Goal: Task Accomplishment & Management: Complete application form

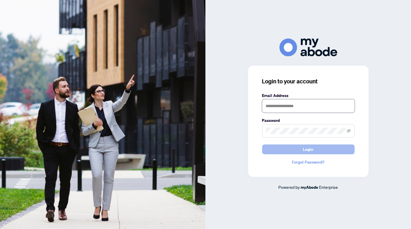
type input "**********"
click at [312, 146] on span "Login" at bounding box center [308, 149] width 10 height 9
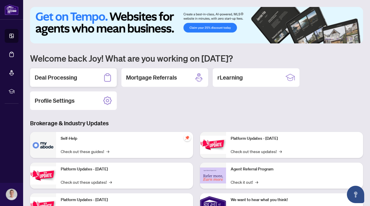
click at [51, 78] on h2 "Deal Processing" at bounding box center [56, 77] width 43 height 8
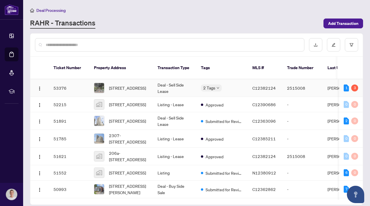
click at [158, 88] on td "Deal - Sell Side Lease" at bounding box center [174, 88] width 43 height 18
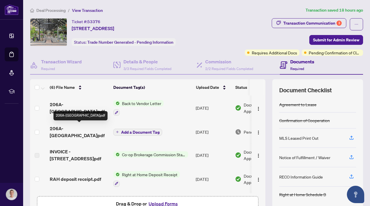
click at [86, 127] on span "206A-[GEOGRAPHIC_DATA]pdf" at bounding box center [79, 132] width 59 height 14
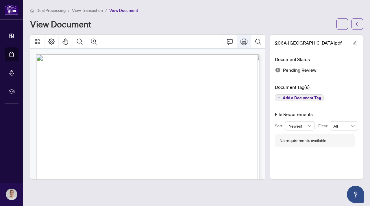
click at [244, 43] on icon "Print" at bounding box center [244, 41] width 7 height 6
click at [355, 43] on icon "edit" at bounding box center [355, 43] width 4 height 4
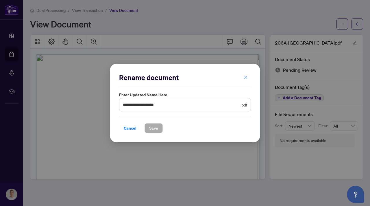
click at [245, 78] on icon "close" at bounding box center [245, 76] width 3 height 3
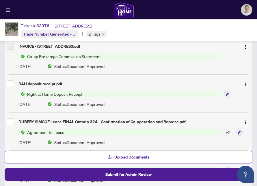
scroll to position [148, 0]
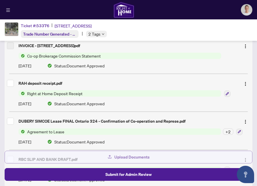
click at [130, 154] on span "Upload Documents" at bounding box center [132, 156] width 35 height 9
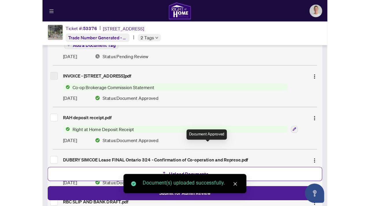
scroll to position [0, 0]
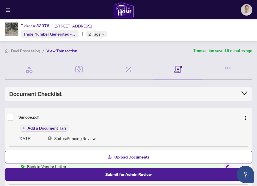
click at [43, 128] on span "Add a Document Tag" at bounding box center [46, 128] width 38 height 4
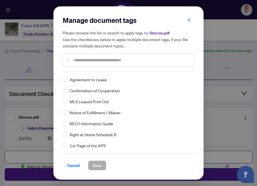
click at [94, 55] on div at bounding box center [129, 60] width 132 height 13
click at [93, 60] on input "text" at bounding box center [131, 60] width 116 height 6
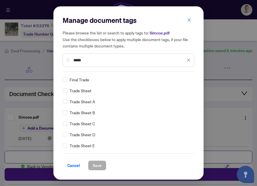
type input "*****"
click at [95, 164] on span "Save" at bounding box center [97, 165] width 9 height 9
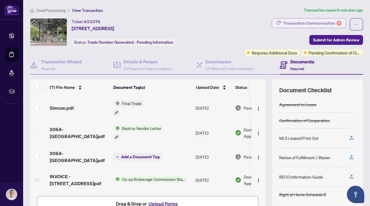
click at [321, 24] on div "Transaction Communication 3" at bounding box center [312, 23] width 58 height 9
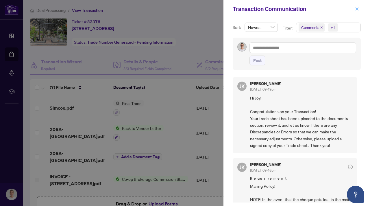
click at [355, 9] on icon "close" at bounding box center [357, 9] width 4 height 4
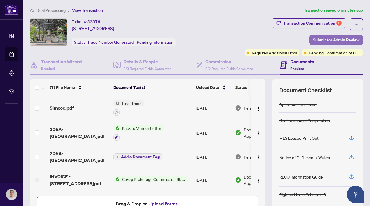
click at [326, 38] on span "Submit for Admin Review" at bounding box center [336, 39] width 46 height 9
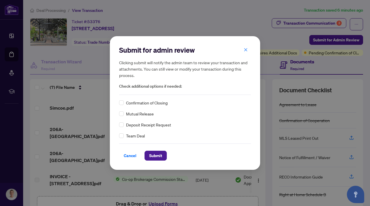
click at [124, 103] on div "Confirmation of Closing" at bounding box center [185, 102] width 132 height 6
click at [156, 156] on span "Submit" at bounding box center [155, 155] width 13 height 9
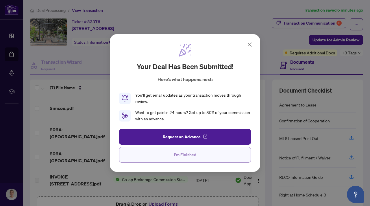
click at [182, 158] on span "I'm Finished" at bounding box center [185, 154] width 22 height 9
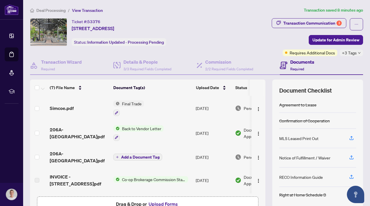
scroll to position [36, 0]
